Goal: Information Seeking & Learning: Compare options

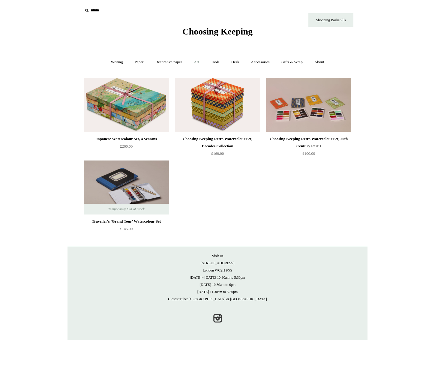
click at [194, 63] on link "Art +" at bounding box center [196, 62] width 16 height 16
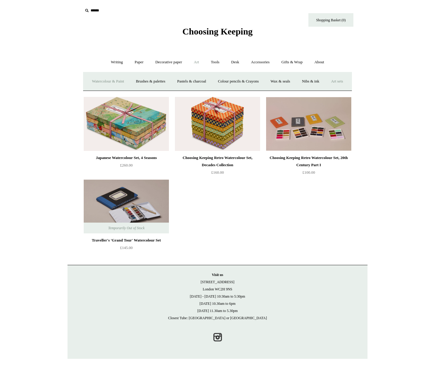
click at [115, 82] on link "Watercolour & Paint" at bounding box center [107, 81] width 43 height 16
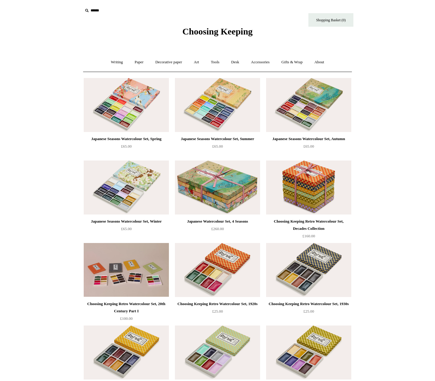
click at [136, 139] on div "Japanese Seasons Watercolour Set, Spring" at bounding box center [126, 138] width 82 height 7
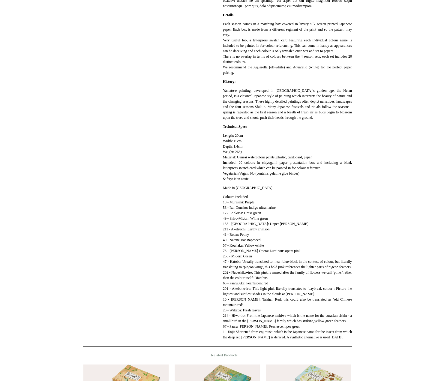
scroll to position [240, 0]
drag, startPoint x: 265, startPoint y: 260, endPoint x: 221, endPoint y: 261, distance: 44.1
click at [221, 261] on div "**********" at bounding box center [217, 97] width 269 height 499
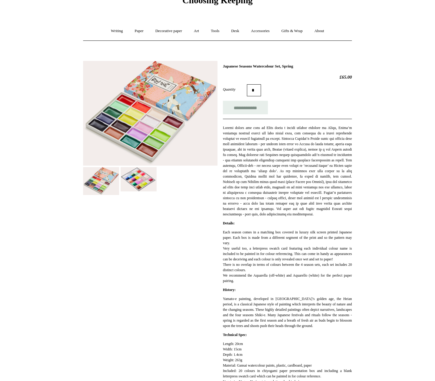
scroll to position [30, 0]
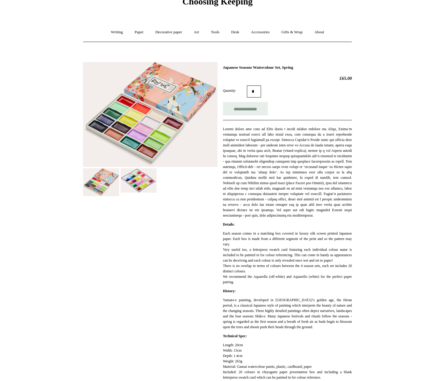
click at [132, 184] on img at bounding box center [139, 180] width 36 height 24
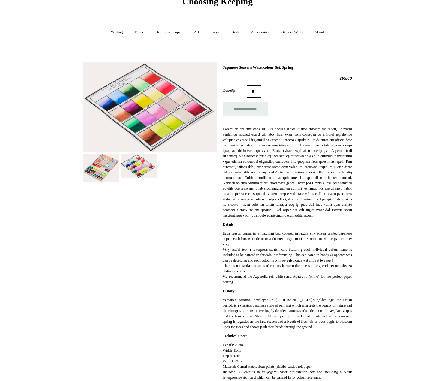
click at [111, 181] on img at bounding box center [101, 168] width 36 height 28
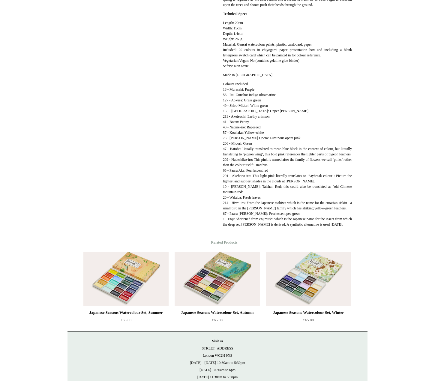
scroll to position [360, 0]
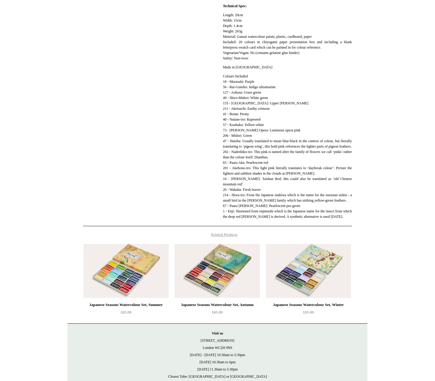
click at [304, 132] on p "Colours Included 18 - Murasaki: Purple 56 - Rai-Gunsho: Indigo ultramarine 127 …" at bounding box center [287, 146] width 129 height 146
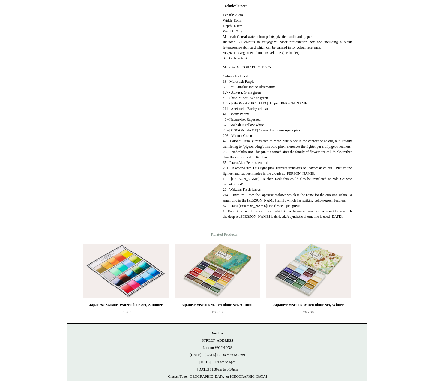
click at [113, 298] on img at bounding box center [125, 271] width 85 height 54
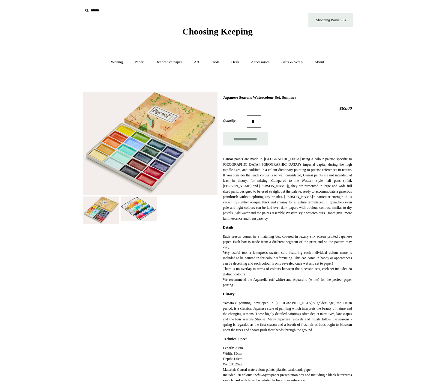
click at [145, 210] on img at bounding box center [139, 208] width 36 height 24
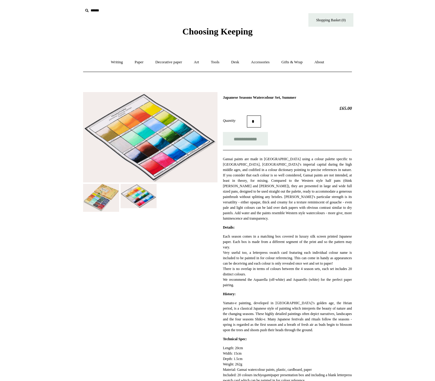
click at [103, 203] on img at bounding box center [101, 198] width 36 height 28
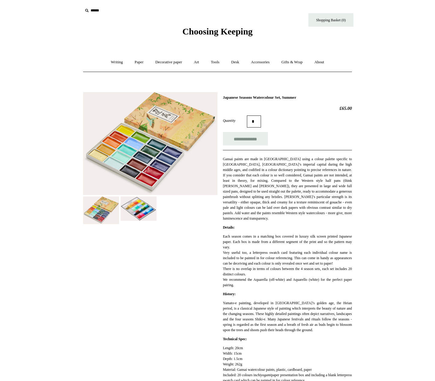
click at [144, 215] on img at bounding box center [139, 208] width 36 height 24
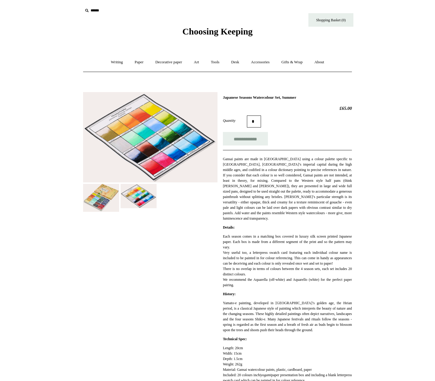
click at [107, 210] on img at bounding box center [101, 198] width 36 height 28
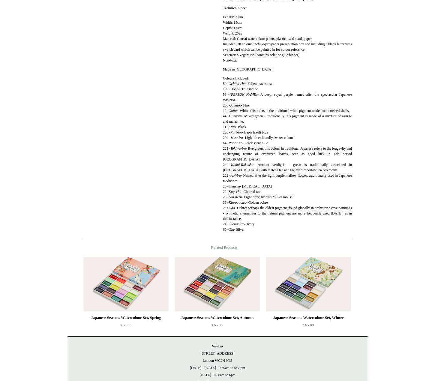
scroll to position [336, 0]
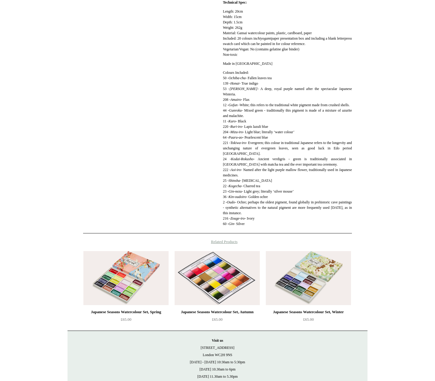
click at [219, 305] on img at bounding box center [216, 278] width 85 height 54
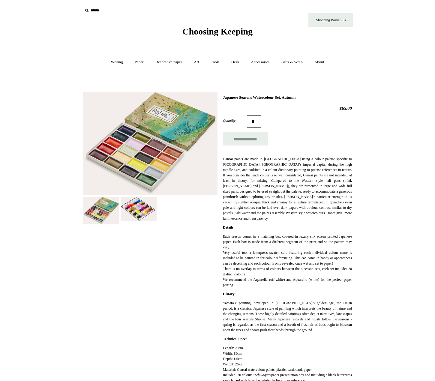
click at [144, 211] on img at bounding box center [139, 209] width 36 height 24
